Goal: Obtain resource: Obtain resource

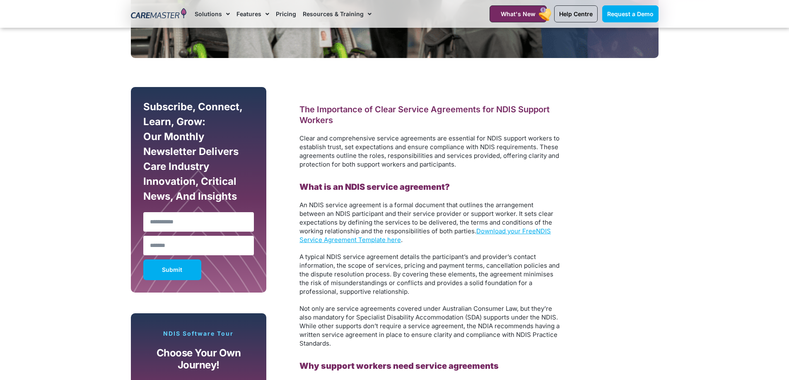
scroll to position [421, 0]
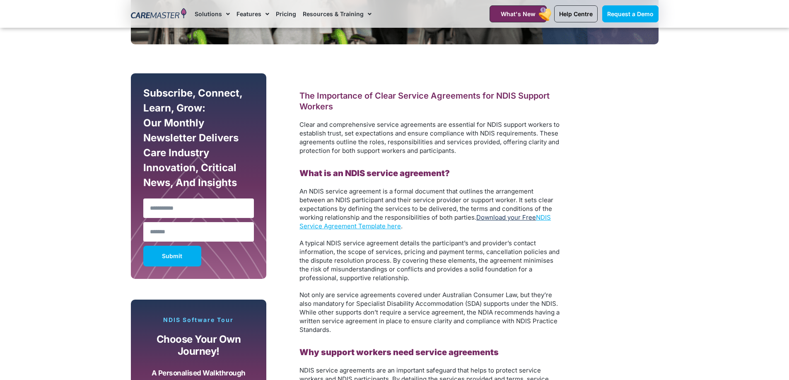
click at [488, 220] on link "Download your Free" at bounding box center [506, 217] width 60 height 8
click at [345, 171] on h2 "What is an NDIS service agreement?" at bounding box center [429, 173] width 261 height 11
copy b "NDIS service agreement?"
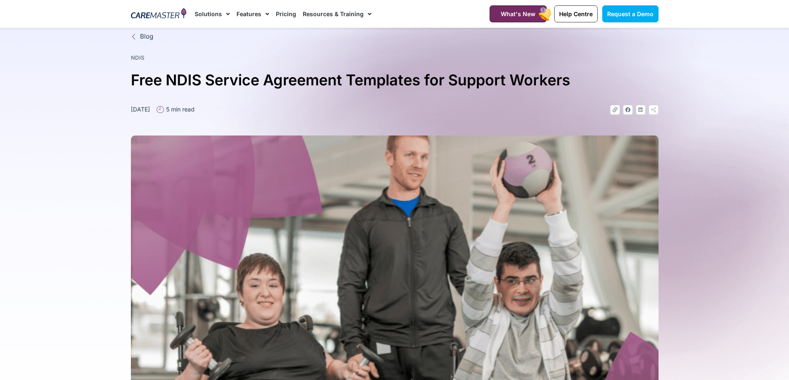
click at [170, 13] on img at bounding box center [159, 14] width 56 height 12
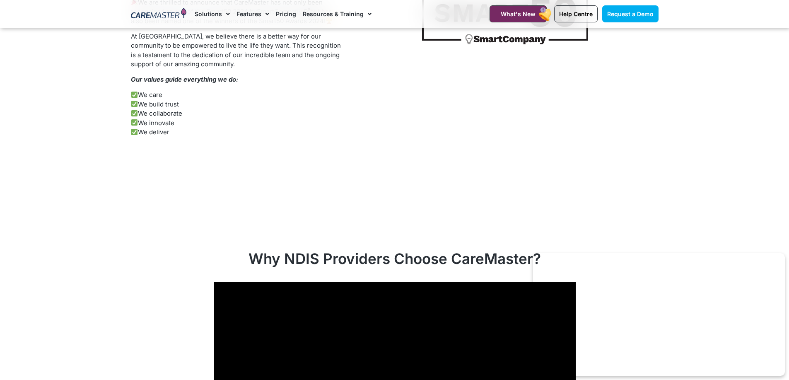
scroll to position [2104, 0]
